Goal: Task Accomplishment & Management: Manage account settings

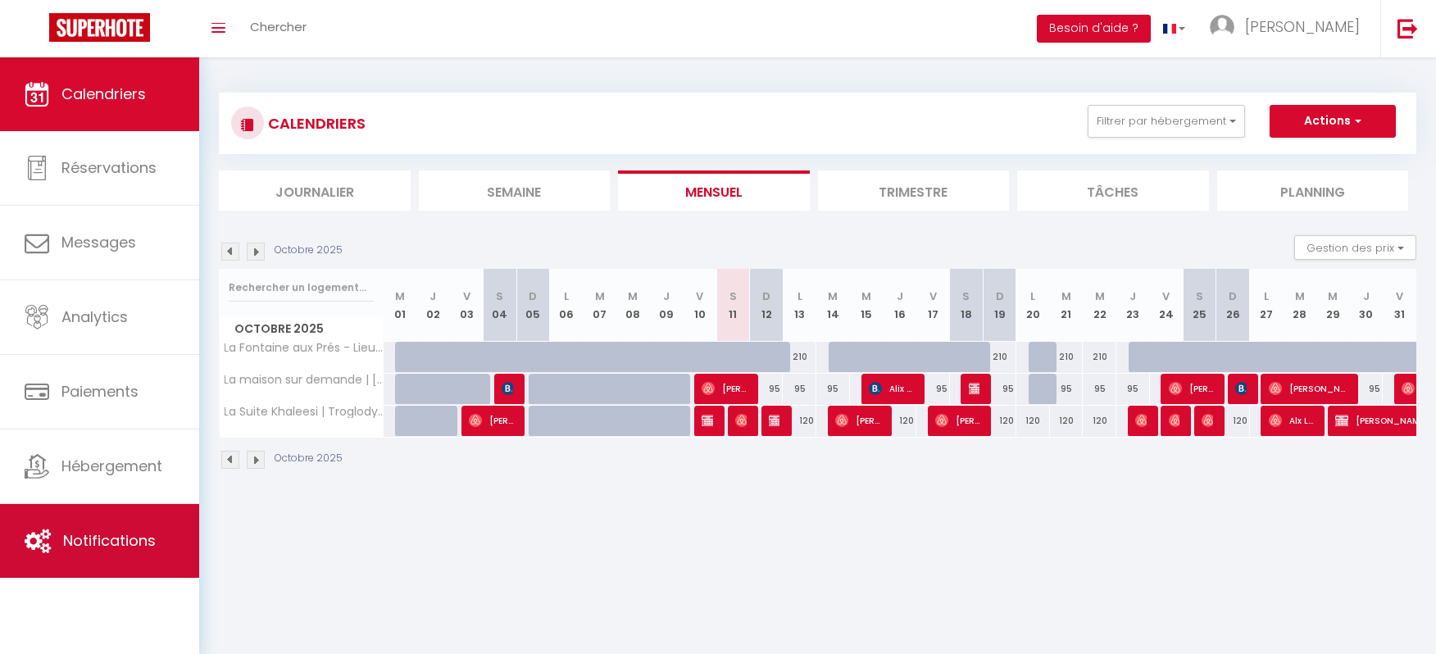
click at [85, 546] on span "Notifications" at bounding box center [109, 540] width 93 height 20
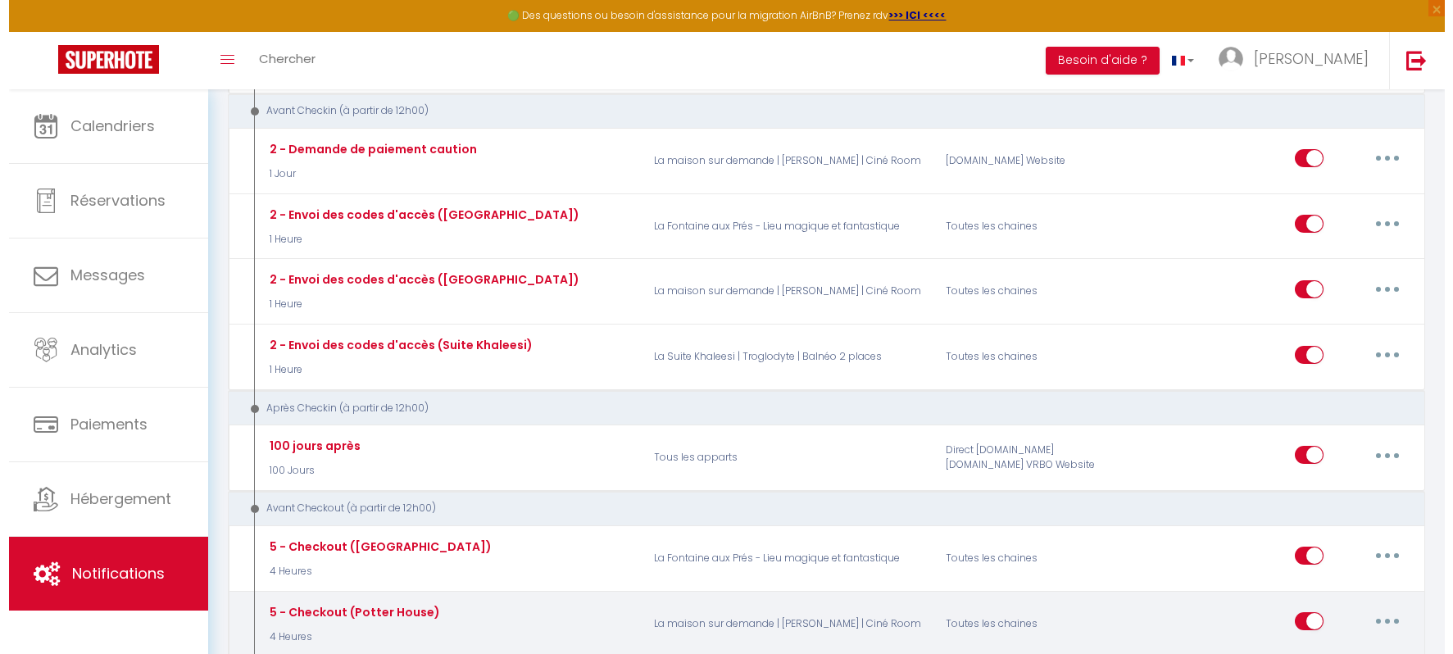
scroll to position [566, 0]
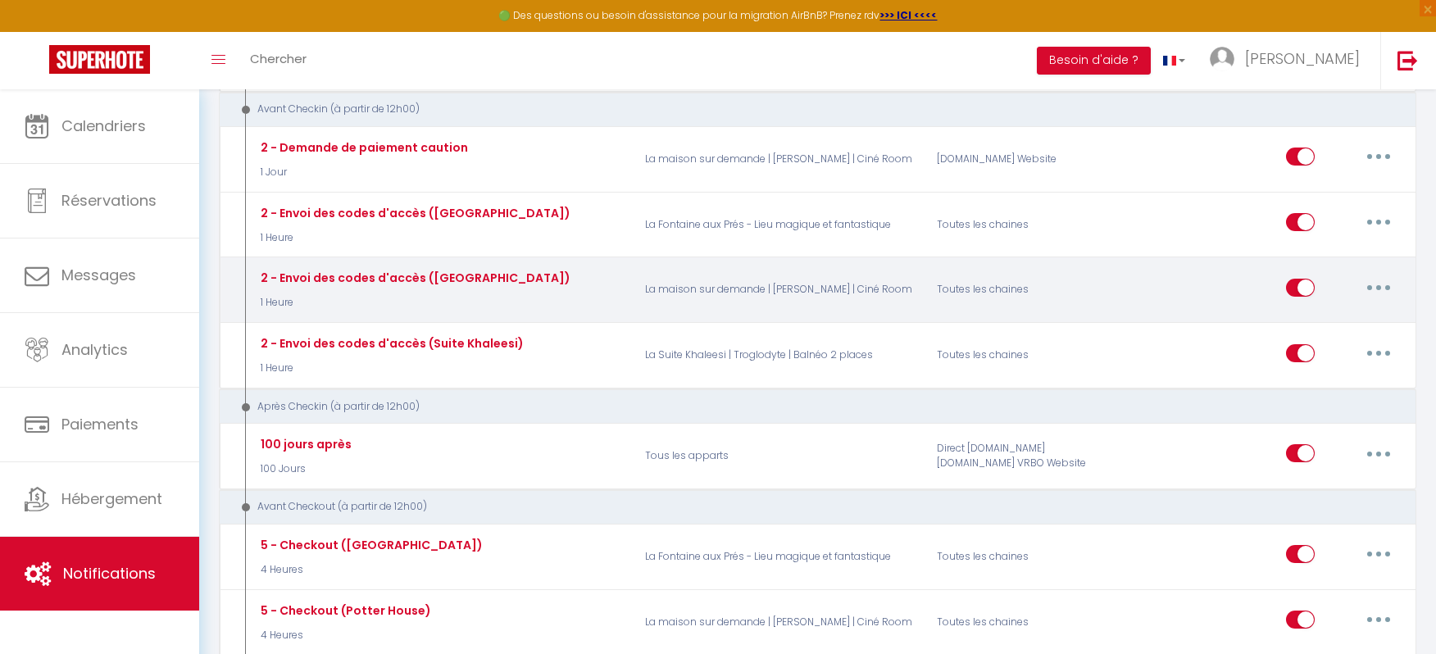
click at [1378, 283] on button "button" at bounding box center [1379, 288] width 46 height 26
click at [1308, 311] on link "Editer" at bounding box center [1335, 325] width 121 height 28
type input "2 - Envoi des codes d'accès (Potter House)"
select select "1 Heure"
select select "if_deposit_is_paid"
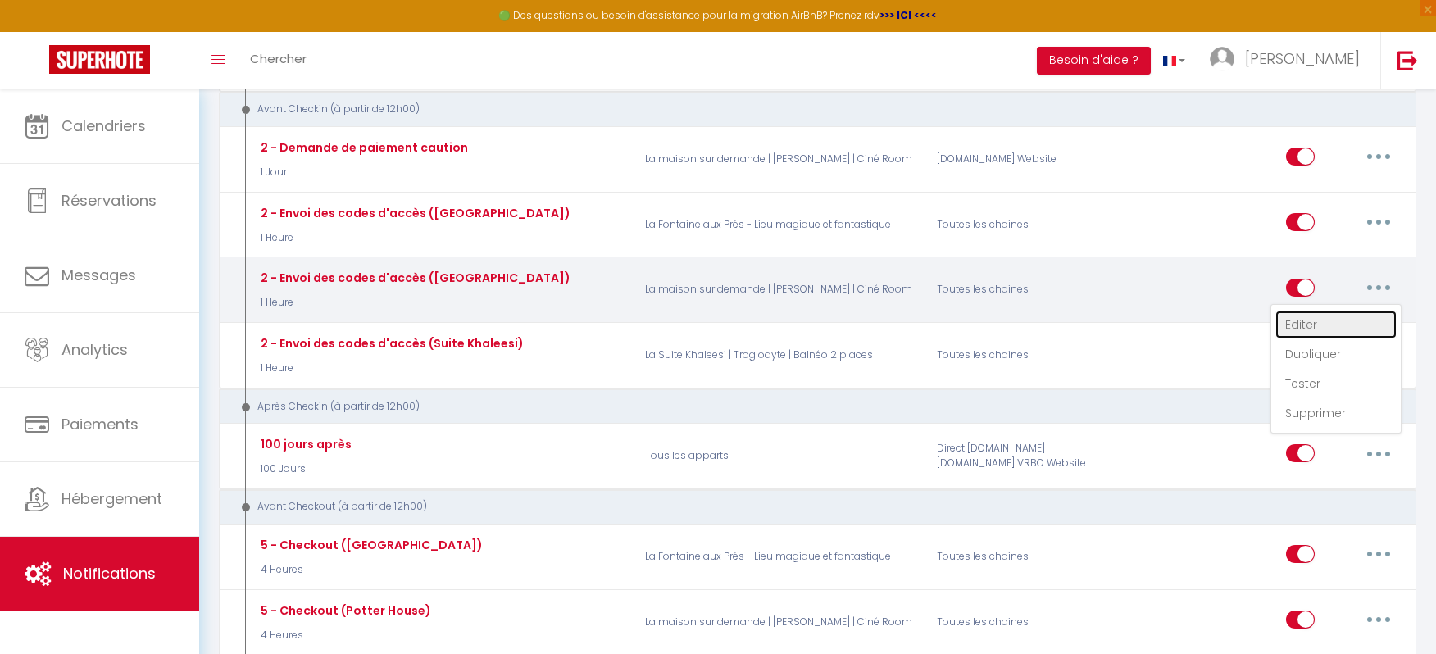
checkbox input "true"
checkbox input "false"
radio input "true"
type input "Accès à [RENTAL:NAME] - [BOOKING:ID] - [GUEST:FIRST_NAME] [GUEST:LAST_NAME]"
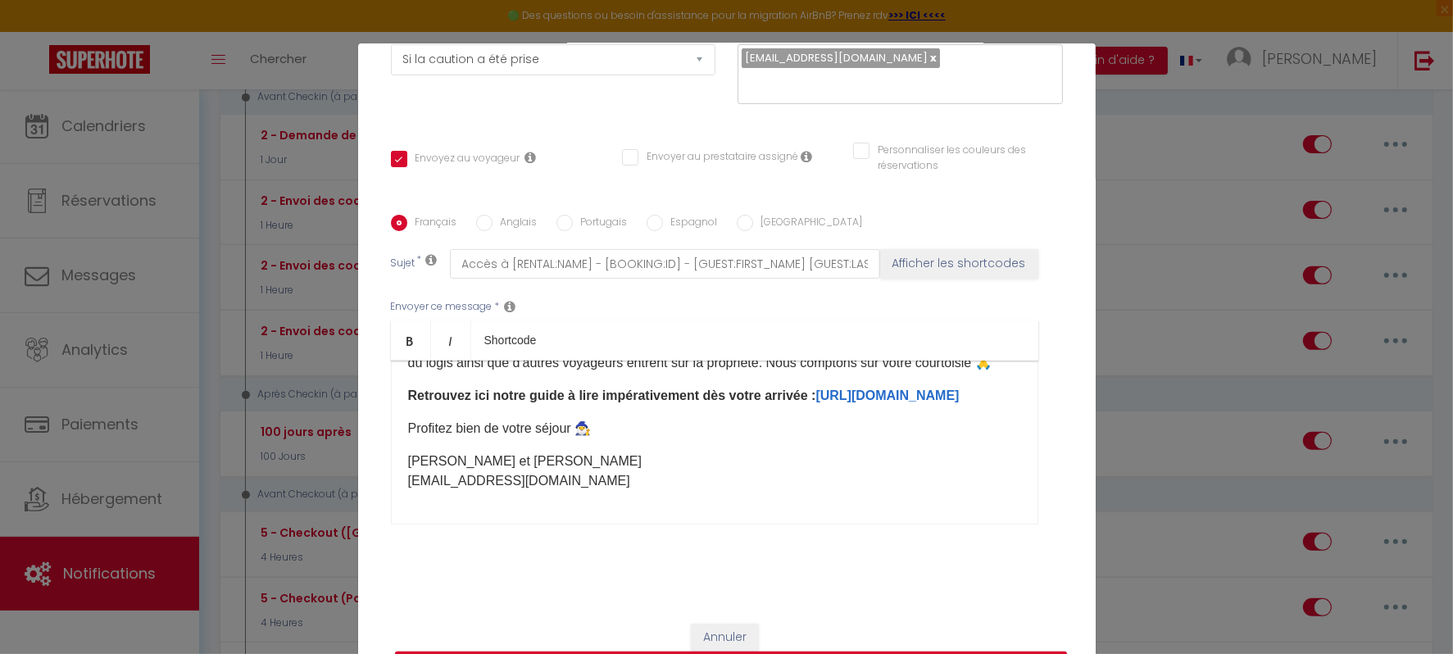
scroll to position [382, 0]
drag, startPoint x: 738, startPoint y: 445, endPoint x: 390, endPoint y: 444, distance: 347.5
click at [391, 444] on div "Bonjour [GUEST:FIRST_NAME] ✨ Vous allez bientôt découvrir la Maison sur demande…" at bounding box center [714, 443] width 647 height 164
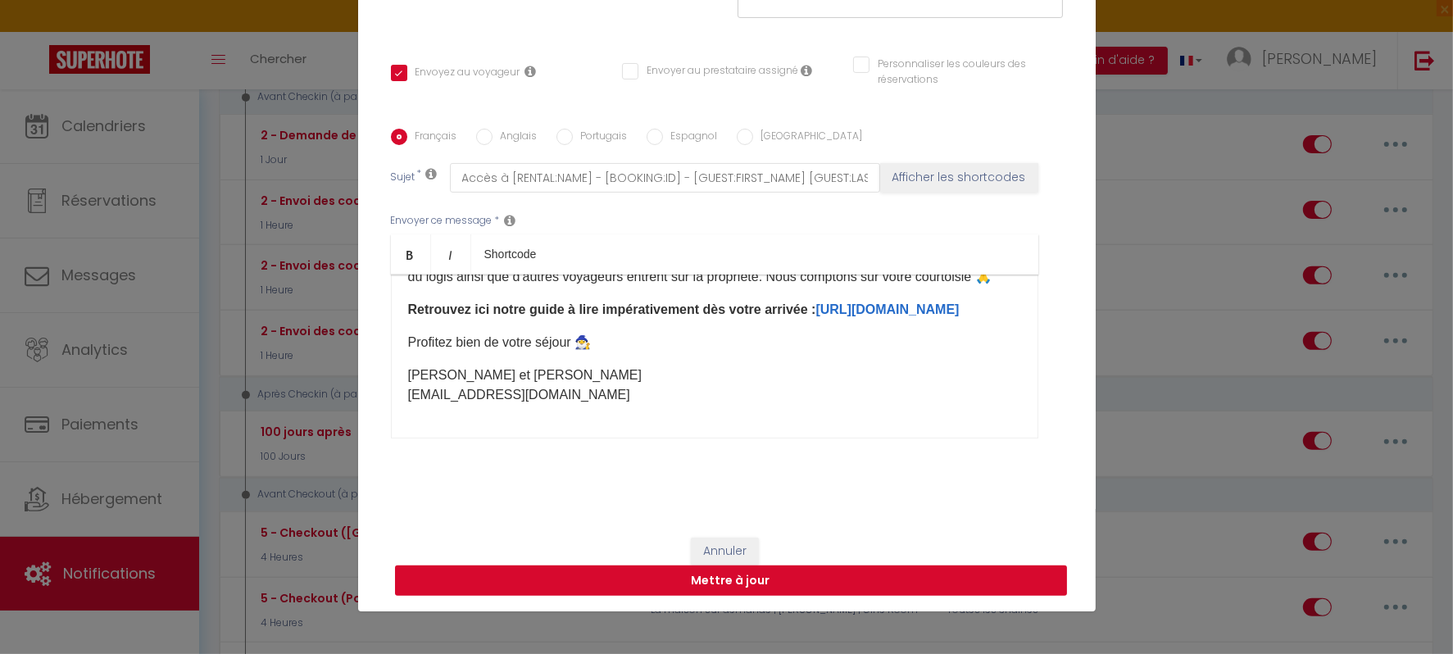
click at [769, 575] on button "Mettre à jour" at bounding box center [731, 580] width 672 height 31
checkbox input "true"
checkbox input "false"
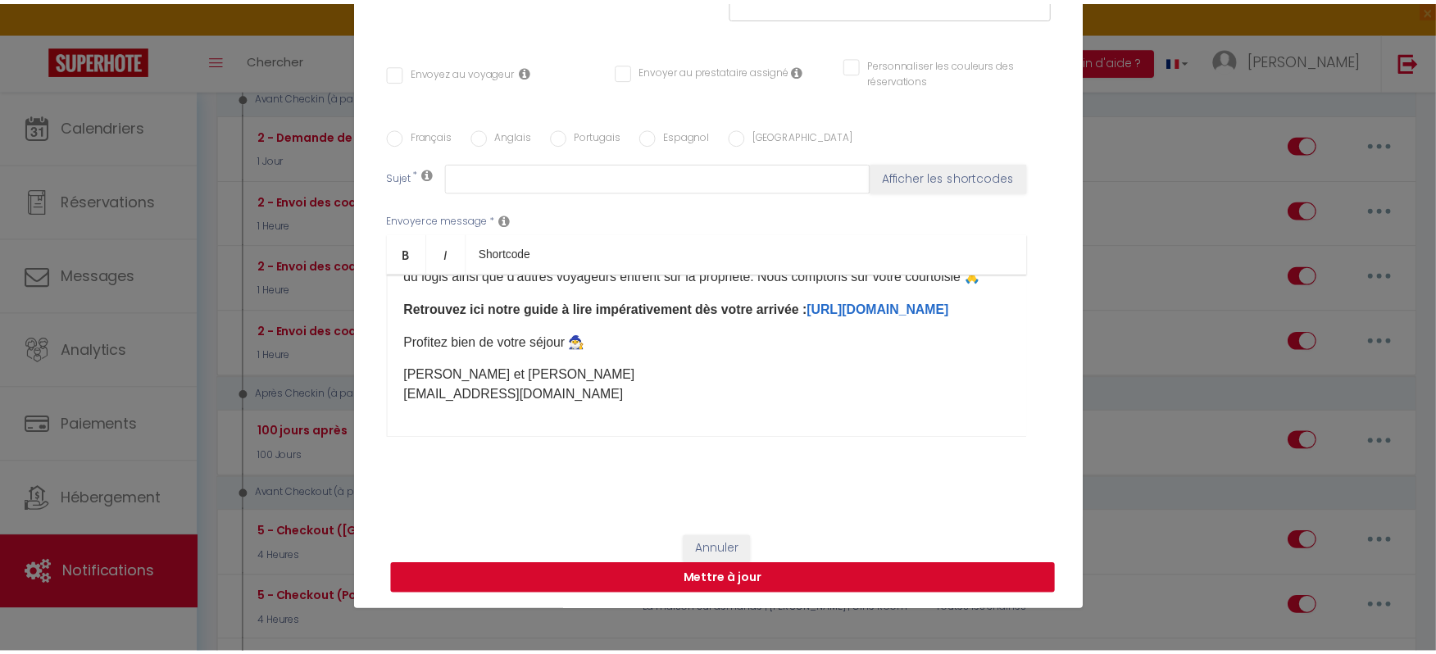
scroll to position [0, 0]
